Goal: Obtain resource: Obtain resource

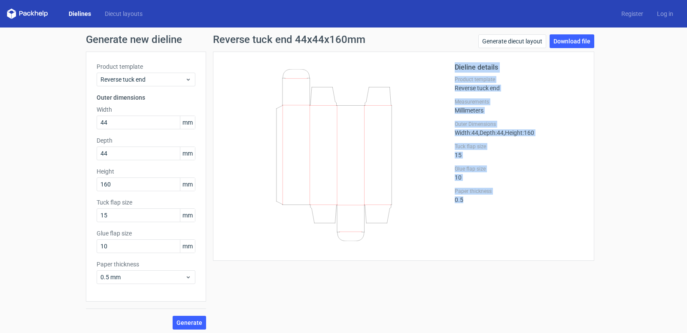
drag, startPoint x: 0, startPoint y: 0, endPoint x: 463, endPoint y: 222, distance: 513.5
click at [463, 222] on div "Dieline details Product template Reverse tuck end Measurements Millimeters Oute…" at bounding box center [404, 156] width 360 height 188
drag, startPoint x: 462, startPoint y: 222, endPoint x: 415, endPoint y: 40, distance: 188.1
click at [415, 40] on div "Reverse tuck end 44x44x160mm Generate diecut layout Download file Dieline detai…" at bounding box center [403, 147] width 381 height 226
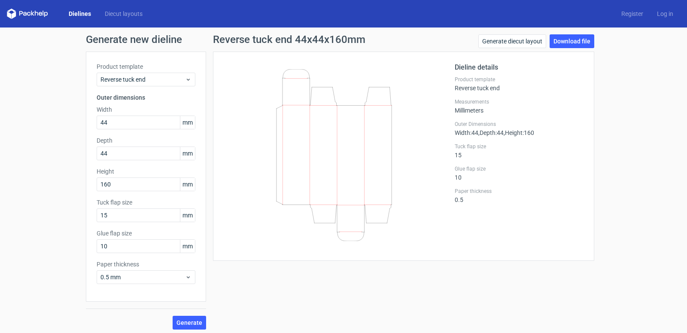
click at [415, 40] on div "Reverse tuck end 44x44x160mm Generate diecut layout Download file" at bounding box center [403, 42] width 381 height 17
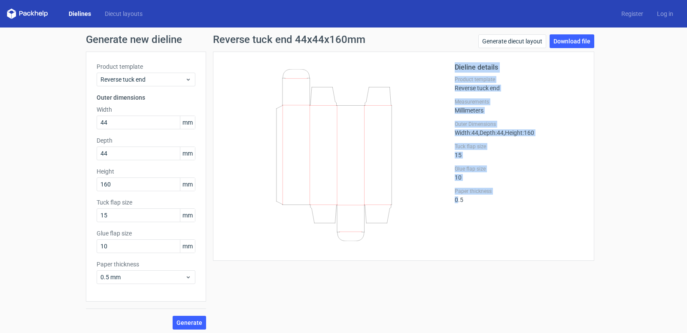
drag, startPoint x: 422, startPoint y: 57, endPoint x: 453, endPoint y: 224, distance: 170.4
click at [453, 224] on div "Reverse tuck end 44x44x160mm Generate diecut layout Download file Dieline detai…" at bounding box center [403, 147] width 381 height 226
click at [455, 224] on div "Dieline details Product template Reverse tuck end Measurements Millimeters Oute…" at bounding box center [519, 156] width 129 height 188
drag, startPoint x: 453, startPoint y: 224, endPoint x: 417, endPoint y: 86, distance: 142.5
click at [417, 86] on div "Dieline details Product template Reverse tuck end Measurements Millimeters Oute…" at bounding box center [404, 156] width 360 height 188
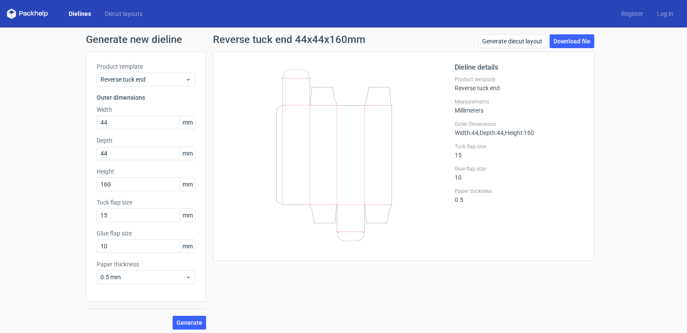
click at [417, 85] on icon at bounding box center [334, 155] width 207 height 172
drag, startPoint x: 417, startPoint y: 85, endPoint x: 445, endPoint y: 231, distance: 149.4
click at [445, 231] on div at bounding box center [339, 156] width 231 height 188
drag, startPoint x: 451, startPoint y: 228, endPoint x: 455, endPoint y: 59, distance: 168.3
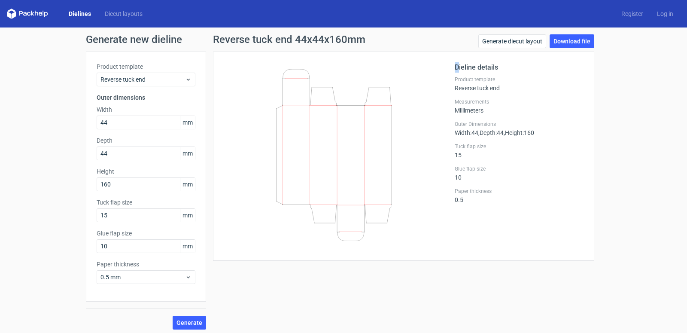
click at [455, 59] on div "Dieline details Product template Reverse tuck end Measurements Millimeters Oute…" at bounding box center [403, 156] width 381 height 209
click at [455, 58] on div "Dieline details Product template Reverse tuck end Measurements Millimeters Oute…" at bounding box center [403, 156] width 381 height 209
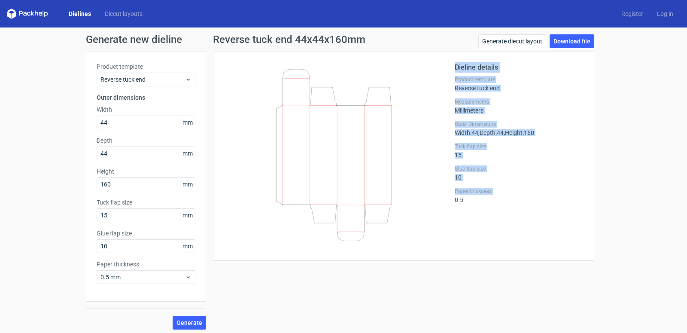
drag, startPoint x: 459, startPoint y: 141, endPoint x: 460, endPoint y: 216, distance: 74.3
click at [460, 216] on div "Dieline details Product template Reverse tuck end Measurements Millimeters Oute…" at bounding box center [403, 156] width 381 height 209
click at [460, 216] on div "Dieline details Product template Reverse tuck end Measurements Millimeters Oute…" at bounding box center [519, 156] width 129 height 188
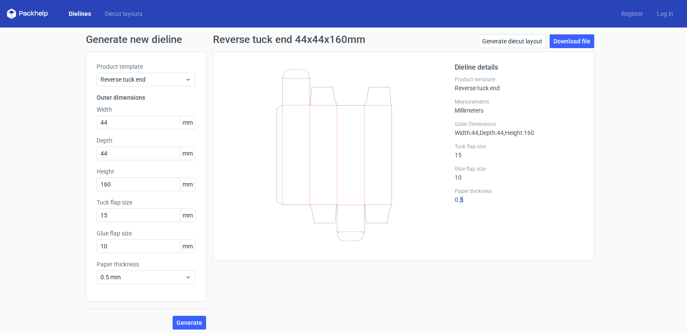
click at [460, 216] on div "Dieline details Product template Reverse tuck end Measurements Millimeters Oute…" at bounding box center [519, 156] width 129 height 188
drag, startPoint x: 460, startPoint y: 216, endPoint x: 447, endPoint y: 61, distance: 155.6
click at [447, 62] on div "Dieline details Product template Reverse tuck end Measurements Millimeters Oute…" at bounding box center [403, 156] width 381 height 209
click at [446, 60] on div "Dieline details Product template Reverse tuck end Measurements Millimeters Oute…" at bounding box center [403, 156] width 381 height 209
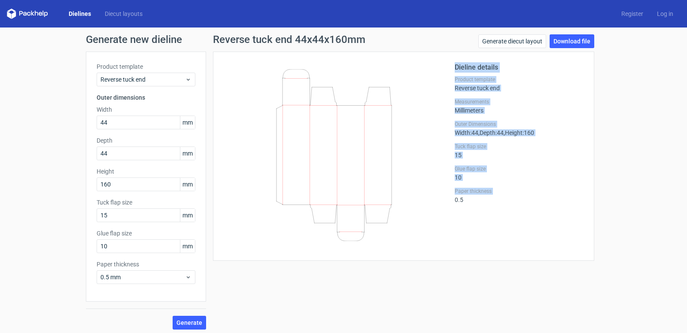
drag, startPoint x: 446, startPoint y: 60, endPoint x: 459, endPoint y: 229, distance: 169.7
click at [459, 229] on div "Dieline details Product template Reverse tuck end Measurements Millimeters Oute…" at bounding box center [403, 156] width 381 height 209
click at [459, 229] on div "Dieline details Product template Reverse tuck end Measurements Millimeters Oute…" at bounding box center [519, 156] width 129 height 188
drag, startPoint x: 459, startPoint y: 229, endPoint x: 431, endPoint y: 99, distance: 133.1
click at [431, 99] on div "Dieline details Product template Reverse tuck end Measurements Millimeters Oute…" at bounding box center [404, 156] width 360 height 188
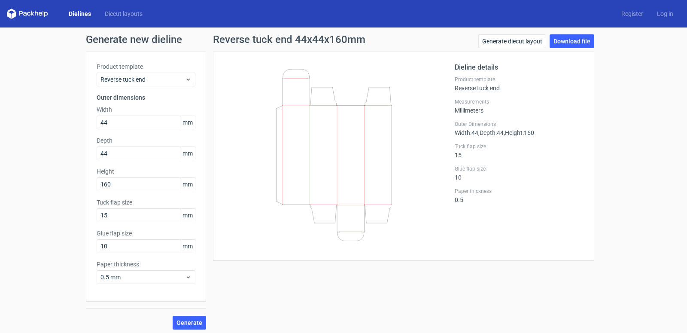
click at [431, 99] on icon at bounding box center [334, 155] width 207 height 172
drag, startPoint x: 431, startPoint y: 99, endPoint x: 440, endPoint y: 54, distance: 46.0
click at [440, 54] on div "Dieline details Product template Reverse tuck end Measurements Millimeters Oute…" at bounding box center [403, 156] width 381 height 209
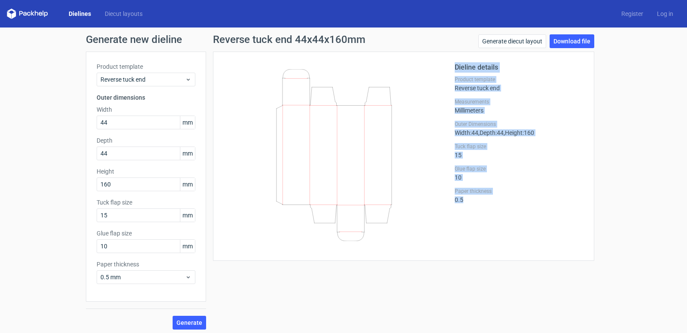
drag, startPoint x: 445, startPoint y: 61, endPoint x: 467, endPoint y: 227, distance: 167.2
click at [468, 228] on div "Dieline details Product template Reverse tuck end Measurements Millimeters Oute…" at bounding box center [403, 156] width 381 height 209
drag, startPoint x: 467, startPoint y: 227, endPoint x: 442, endPoint y: 98, distance: 131.2
click at [442, 98] on div "Dieline details Product template Reverse tuck end Measurements Millimeters Oute…" at bounding box center [404, 156] width 360 height 188
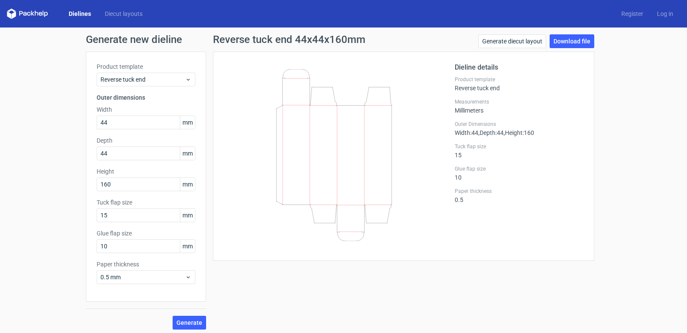
click at [441, 94] on div at bounding box center [339, 156] width 231 height 188
drag, startPoint x: 449, startPoint y: 52, endPoint x: 473, endPoint y: 194, distance: 144.1
click at [473, 194] on div "Dieline details Product template Reverse tuck end Measurements Millimeters Oute…" at bounding box center [403, 156] width 381 height 209
drag, startPoint x: 473, startPoint y: 194, endPoint x: 465, endPoint y: 170, distance: 25.0
click at [473, 193] on label "Paper thickness" at bounding box center [519, 191] width 129 height 7
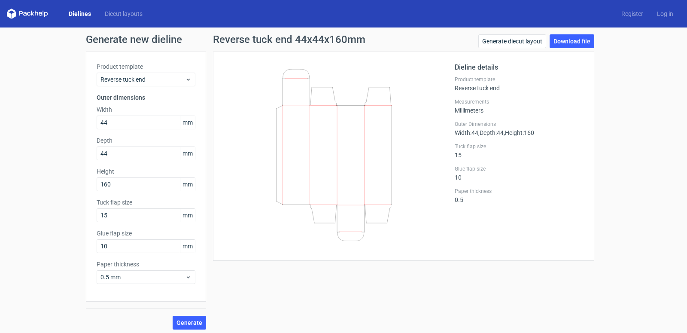
click at [311, 27] on div "Dielines Diecut layouts Register Log in" at bounding box center [343, 13] width 687 height 27
click at [310, 48] on div "Reverse tuck end 44x44x160mm Generate diecut layout Download file" at bounding box center [403, 42] width 381 height 17
click at [309, 47] on div "Reverse tuck end 44x44x160mm Generate diecut layout Download file" at bounding box center [403, 42] width 381 height 17
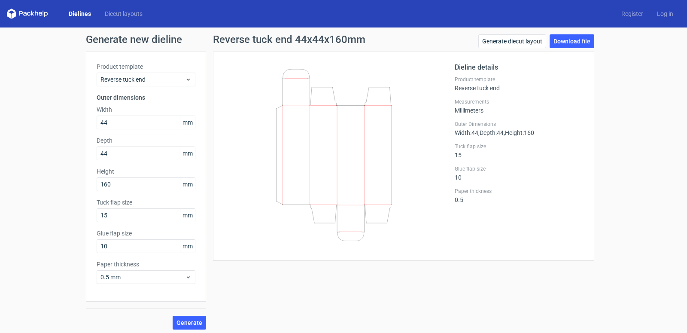
click at [229, 43] on h1 "Reverse tuck end 44x44x160mm" at bounding box center [289, 39] width 152 height 10
click at [223, 42] on h1 "Reverse tuck end 44x44x160mm" at bounding box center [289, 39] width 152 height 10
drag, startPoint x: 223, startPoint y: 42, endPoint x: 332, endPoint y: 47, distance: 108.7
click at [332, 47] on div "Reverse tuck end 44x44x160mm Generate diecut layout Download file" at bounding box center [403, 42] width 381 height 17
click at [324, 49] on div "Reverse tuck end 44x44x160mm Generate diecut layout Download file" at bounding box center [403, 42] width 381 height 17
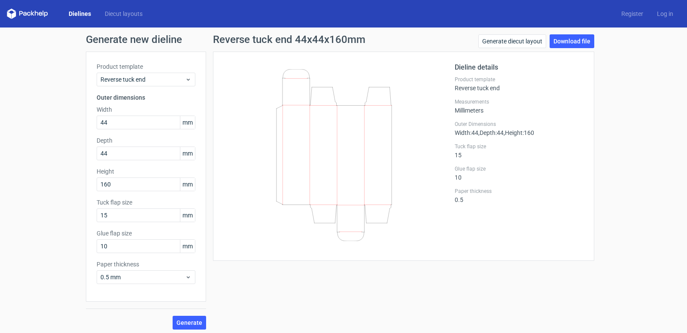
click at [127, 34] on h1 "Generate new dieline" at bounding box center [343, 39] width 515 height 10
click at [126, 34] on h1 "Generate new dieline" at bounding box center [343, 39] width 515 height 10
click at [126, 36] on h1 "Generate new dieline" at bounding box center [343, 39] width 515 height 10
click at [123, 40] on h1 "Generate new dieline" at bounding box center [343, 39] width 515 height 10
drag, startPoint x: 431, startPoint y: 145, endPoint x: 444, endPoint y: 235, distance: 91.1
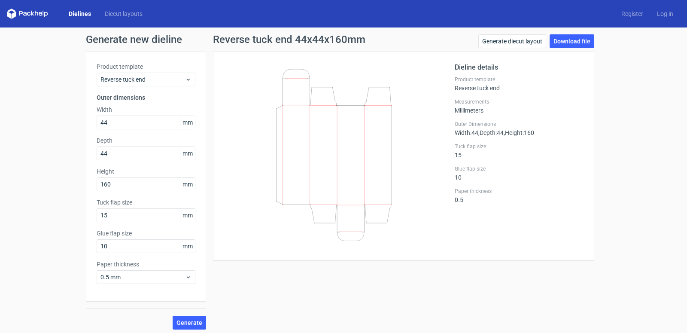
click at [444, 235] on div at bounding box center [339, 156] width 231 height 188
drag, startPoint x: 444, startPoint y: 235, endPoint x: 448, endPoint y: 116, distance: 118.6
click at [450, 122] on div at bounding box center [339, 156] width 231 height 188
click at [448, 115] on div at bounding box center [339, 156] width 231 height 188
click at [455, 70] on h2 "Dieline details" at bounding box center [519, 67] width 129 height 10
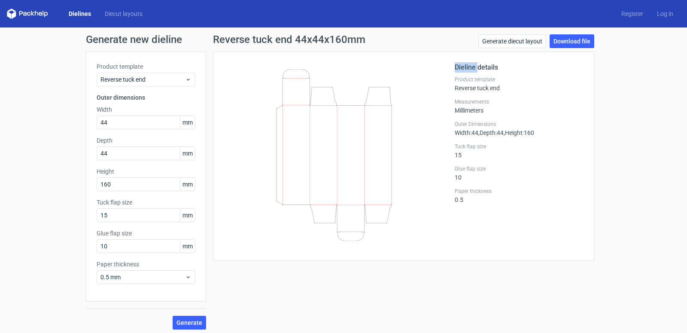
click at [455, 70] on h2 "Dieline details" at bounding box center [519, 67] width 129 height 10
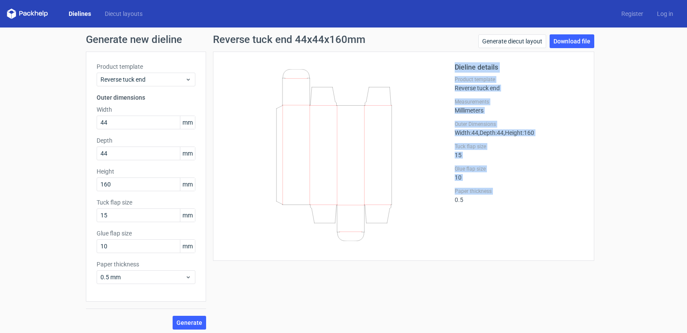
drag, startPoint x: 454, startPoint y: 70, endPoint x: 455, endPoint y: 231, distance: 161.4
click at [455, 231] on div "Dieline details Product template Reverse tuck end Measurements Millimeters Oute…" at bounding box center [519, 156] width 129 height 188
drag, startPoint x: 471, startPoint y: 207, endPoint x: 438, endPoint y: 73, distance: 139.0
click at [438, 73] on div "Dieline details Product template Reverse tuck end Measurements Millimeters Oute…" at bounding box center [404, 156] width 360 height 188
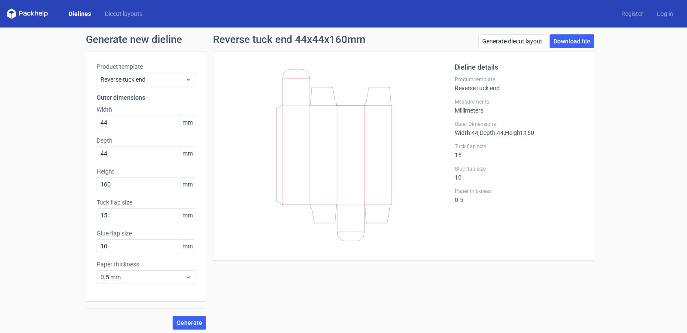
click at [438, 73] on div at bounding box center [339, 156] width 231 height 188
drag, startPoint x: 438, startPoint y: 73, endPoint x: 453, endPoint y: 230, distance: 157.9
click at [453, 230] on div "Dieline details Product template Reverse tuck end Measurements Millimeters Oute…" at bounding box center [404, 156] width 360 height 188
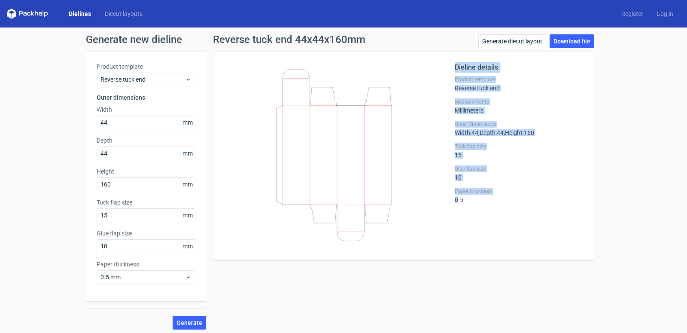
drag, startPoint x: 453, startPoint y: 230, endPoint x: 443, endPoint y: 95, distance: 135.2
click at [443, 95] on div "Dieline details Product template Reverse tuck end Measurements Millimeters Oute…" at bounding box center [404, 156] width 360 height 188
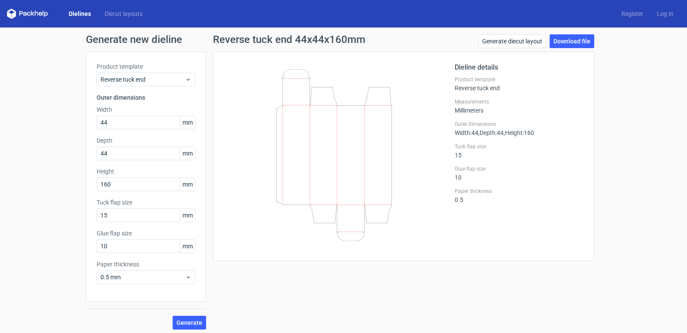
click at [443, 89] on div at bounding box center [339, 156] width 231 height 188
drag, startPoint x: 443, startPoint y: 89, endPoint x: 426, endPoint y: 70, distance: 25.5
click at [426, 72] on div at bounding box center [339, 156] width 231 height 188
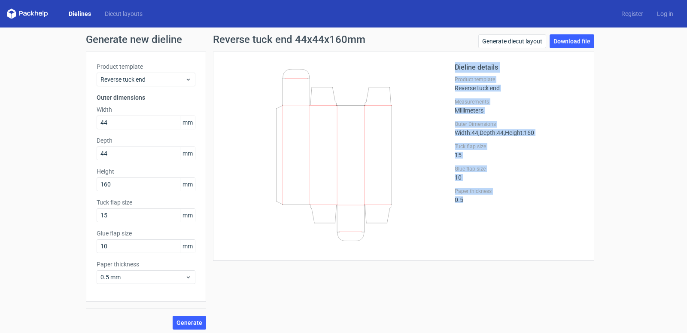
drag, startPoint x: 433, startPoint y: 76, endPoint x: 486, endPoint y: 202, distance: 136.0
click at [486, 202] on div "Dieline details Product template Reverse tuck end Measurements Millimeters Oute…" at bounding box center [404, 156] width 360 height 188
drag, startPoint x: 481, startPoint y: 196, endPoint x: 460, endPoint y: 60, distance: 137.2
click at [458, 76] on div "Dieline details Product template Reverse tuck end Measurements Millimeters Oute…" at bounding box center [519, 156] width 129 height 188
drag, startPoint x: 460, startPoint y: 60, endPoint x: 463, endPoint y: 231, distance: 170.5
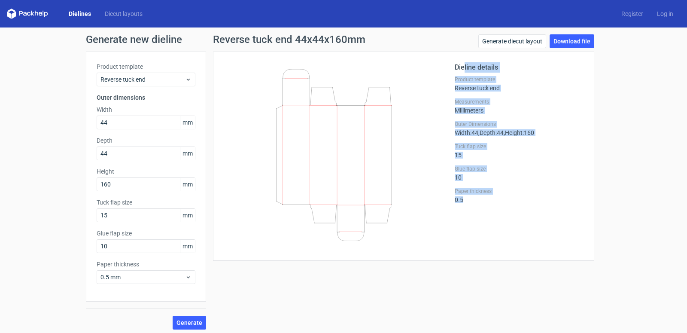
click at [463, 231] on div "Dieline details Product template Reverse tuck end Measurements Millimeters Oute…" at bounding box center [403, 156] width 381 height 209
click at [463, 231] on div "Dieline details Product template Reverse tuck end Measurements Millimeters Oute…" at bounding box center [519, 156] width 129 height 188
drag, startPoint x: 473, startPoint y: 224, endPoint x: 439, endPoint y: 69, distance: 158.7
click at [439, 74] on div "Dieline details Product template Reverse tuck end Measurements Millimeters Oute…" at bounding box center [404, 156] width 360 height 188
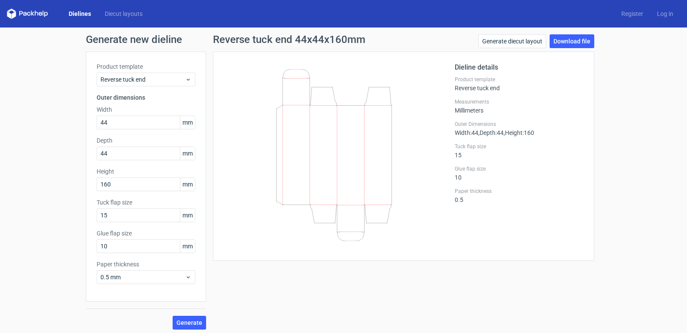
click at [439, 69] on div at bounding box center [339, 156] width 231 height 188
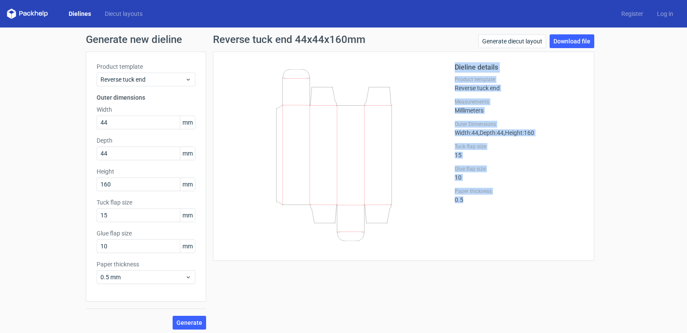
drag, startPoint x: 443, startPoint y: 56, endPoint x: 502, endPoint y: 231, distance: 184.5
click at [502, 231] on div "Dieline details Product template Reverse tuck end Measurements Millimeters Oute…" at bounding box center [403, 156] width 381 height 209
click at [502, 231] on div "Dieline details Product template Reverse tuck end Measurements Millimeters Oute…" at bounding box center [519, 156] width 129 height 188
drag, startPoint x: 500, startPoint y: 228, endPoint x: 458, endPoint y: 67, distance: 166.3
click at [458, 67] on div "Dieline details Product template Reverse tuck end Measurements Millimeters Oute…" at bounding box center [519, 156] width 129 height 188
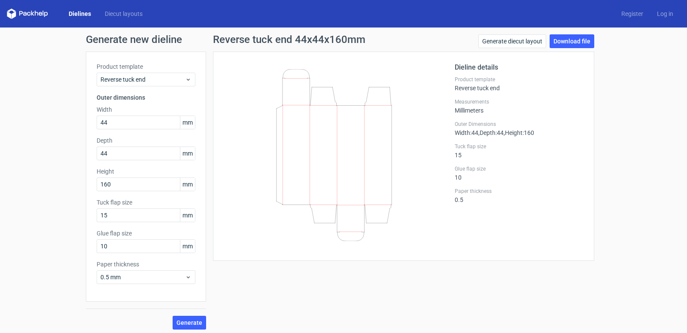
click at [458, 68] on h2 "Dieline details" at bounding box center [519, 67] width 129 height 10
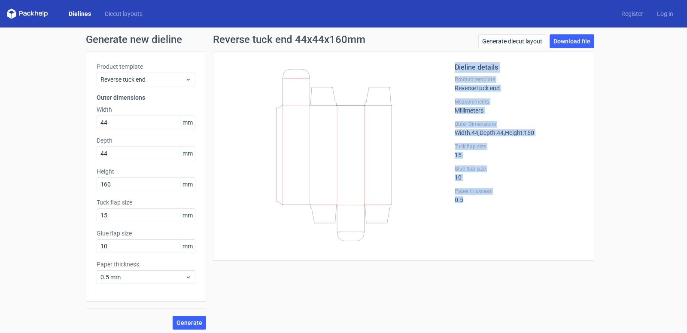
drag, startPoint x: 458, startPoint y: 68, endPoint x: 473, endPoint y: 249, distance: 181.8
click at [473, 249] on div "Dieline details Product template Reverse tuck end Measurements Millimeters Oute…" at bounding box center [519, 156] width 129 height 188
drag, startPoint x: 474, startPoint y: 250, endPoint x: 471, endPoint y: 241, distance: 9.1
click at [473, 250] on div "Dieline details Product template Reverse tuck end Measurements Millimeters Oute…" at bounding box center [519, 156] width 129 height 188
drag, startPoint x: 474, startPoint y: 225, endPoint x: 432, endPoint y: 72, distance: 158.3
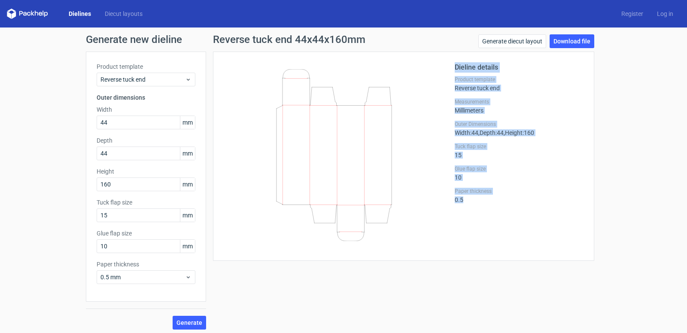
click at [432, 72] on div "Dieline details Product template Reverse tuck end Measurements Millimeters Oute…" at bounding box center [404, 156] width 360 height 188
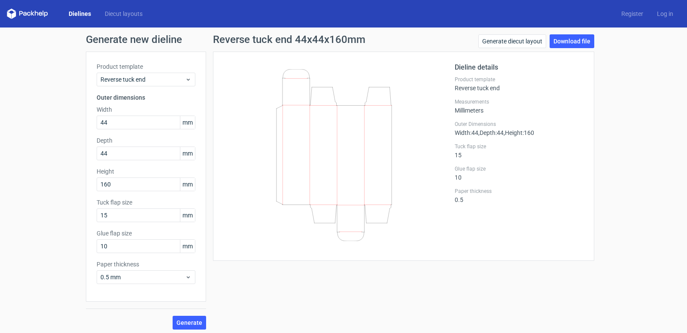
click at [432, 72] on icon at bounding box center [334, 155] width 207 height 172
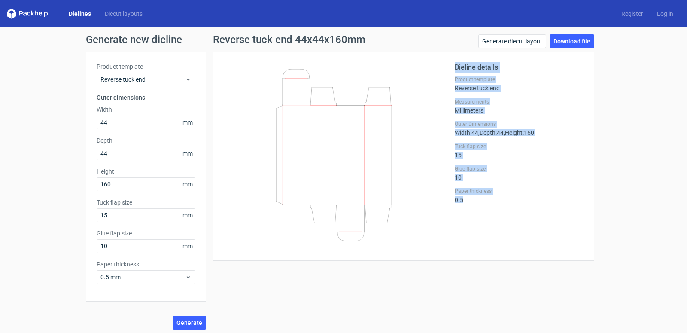
drag, startPoint x: 473, startPoint y: 232, endPoint x: 446, endPoint y: 90, distance: 144.7
click at [446, 90] on div "Dieline details Product template Reverse tuck end Measurements Millimeters Oute…" at bounding box center [404, 156] width 360 height 188
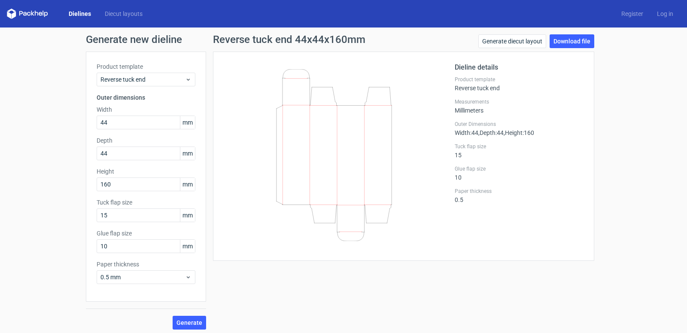
click at [445, 90] on div at bounding box center [339, 156] width 231 height 188
